Goal: Check status

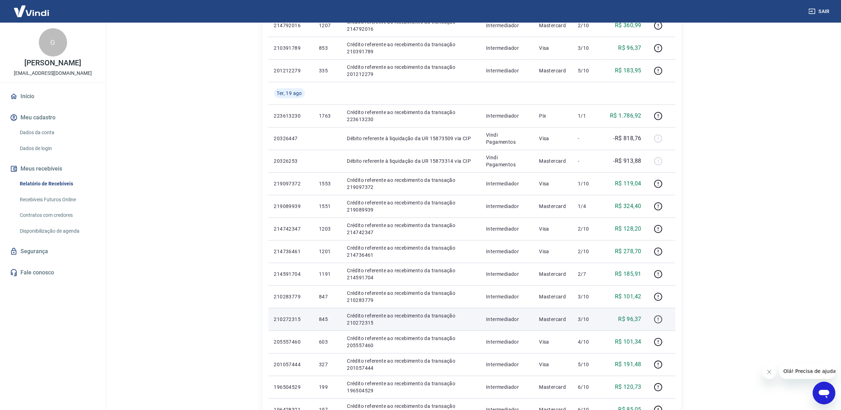
scroll to position [309, 0]
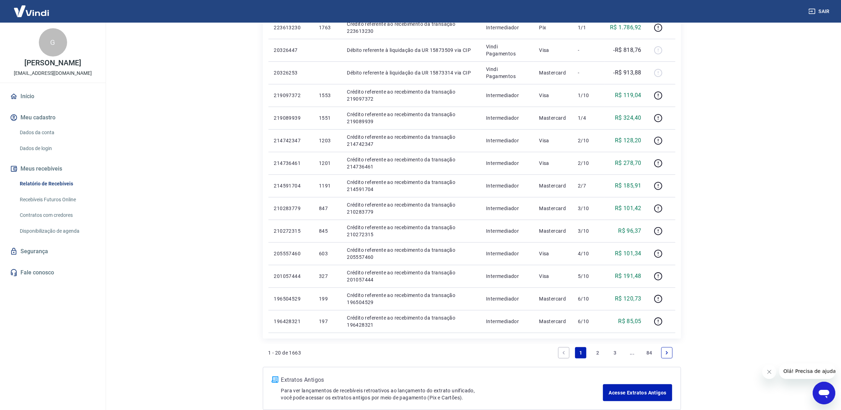
click at [597, 357] on link "2" at bounding box center [597, 352] width 11 height 11
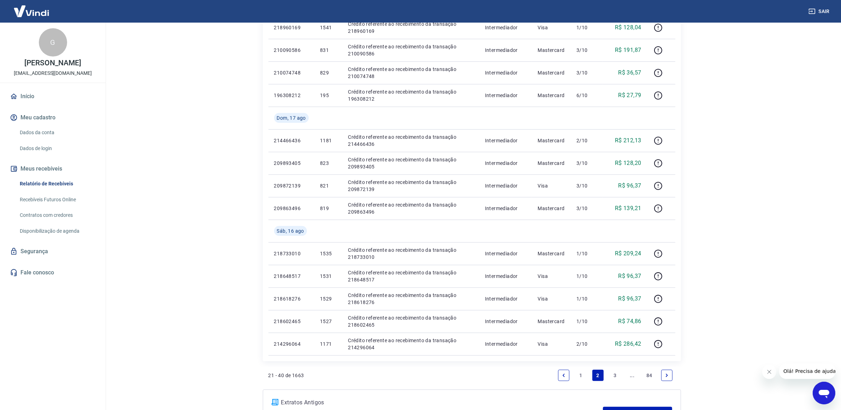
scroll to position [371, 0]
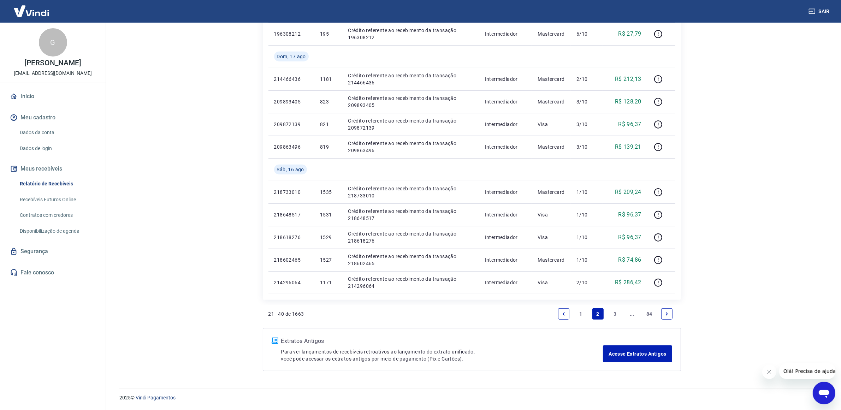
click at [583, 316] on link "1" at bounding box center [580, 313] width 11 height 11
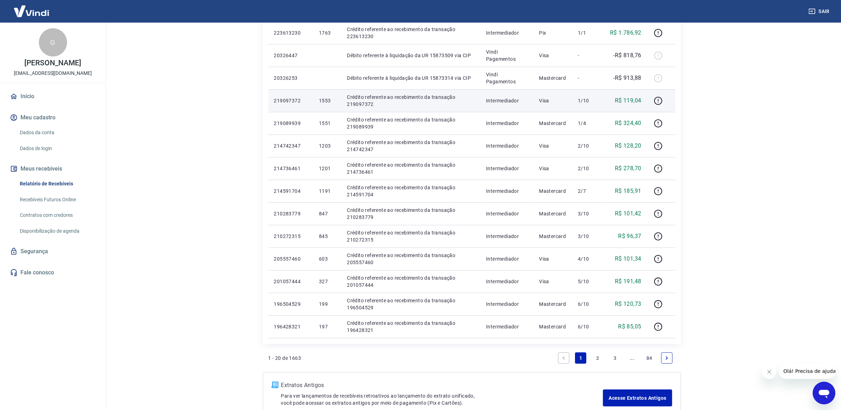
scroll to position [260, 0]
